Goal: Information Seeking & Learning: Check status

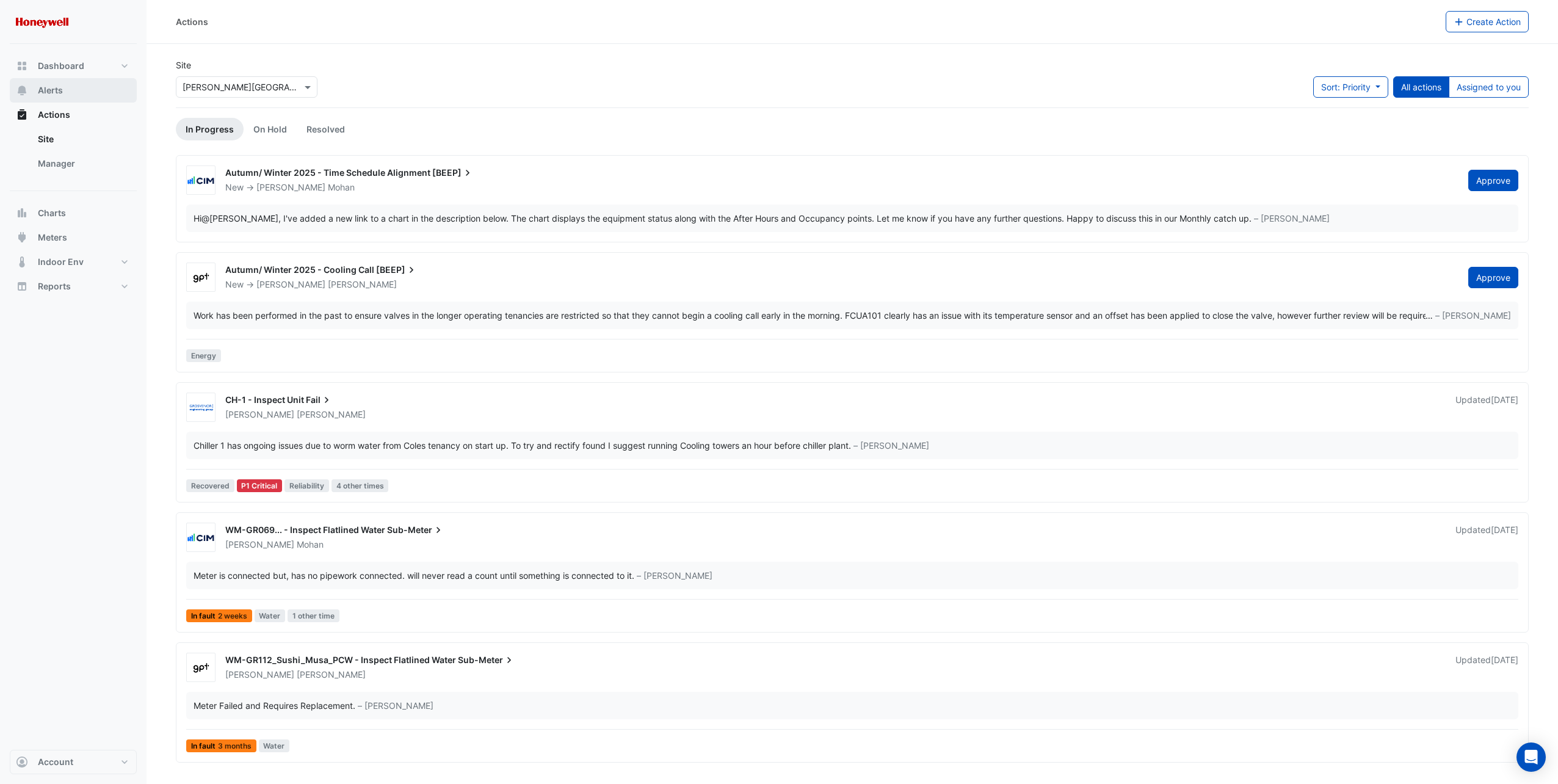
click at [71, 90] on button "Alerts" at bounding box center [73, 90] width 127 height 24
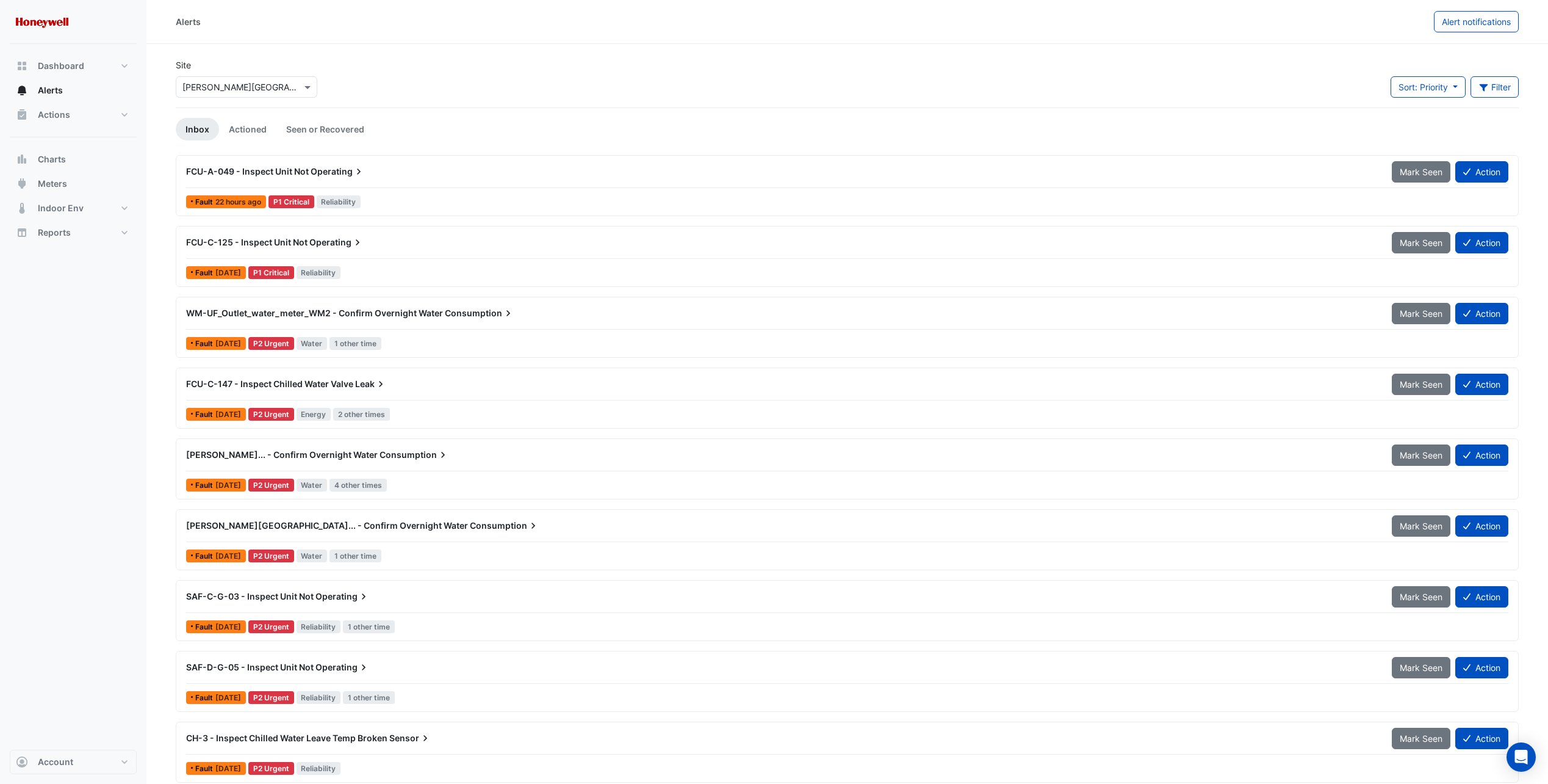
click at [257, 386] on span "FCU-C-147 - Inspect Chilled Water Valve" at bounding box center [269, 383] width 167 height 10
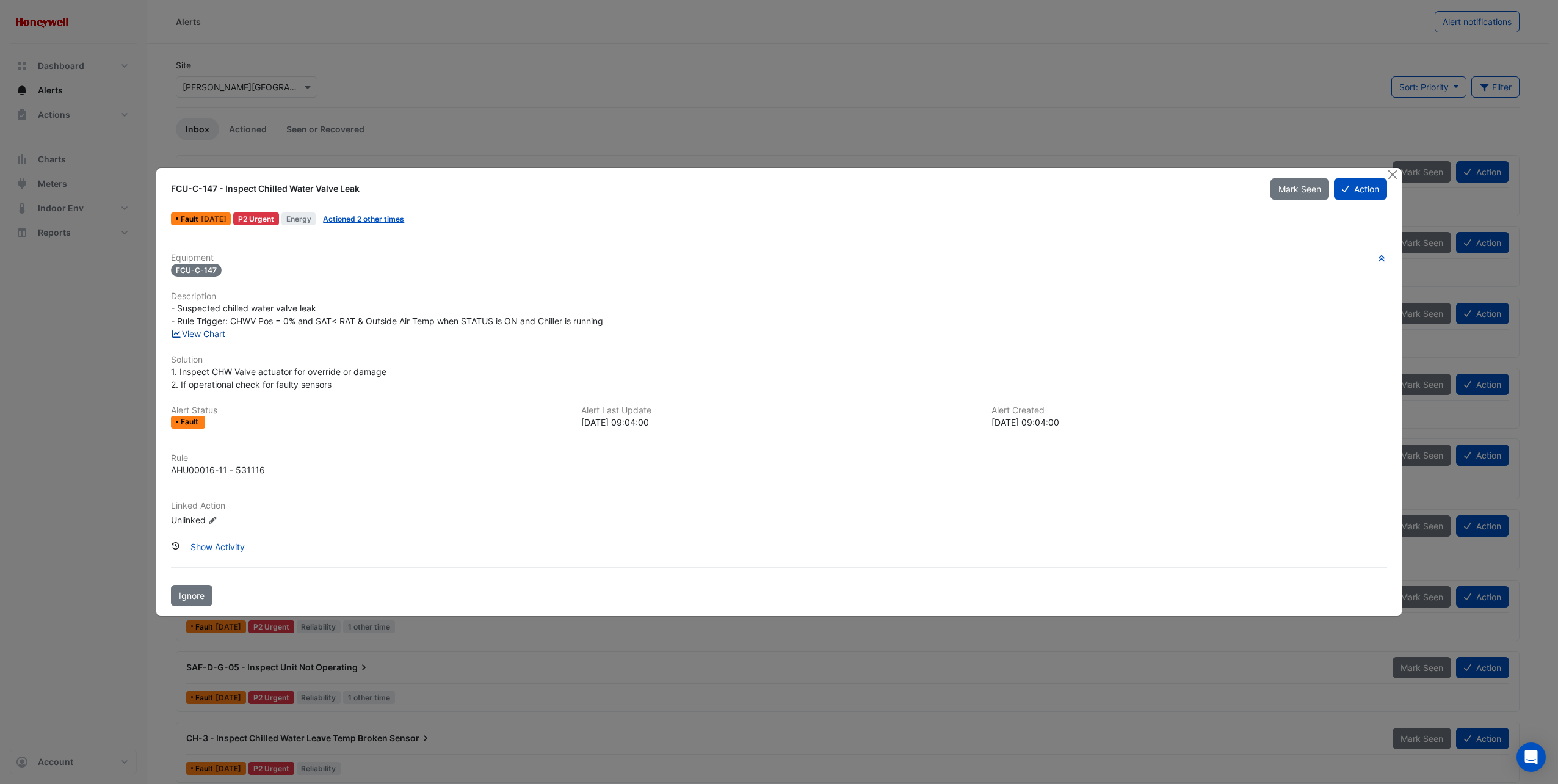
click at [206, 333] on link "View Chart" at bounding box center [198, 334] width 54 height 10
